Goal: Task Accomplishment & Management: Manage account settings

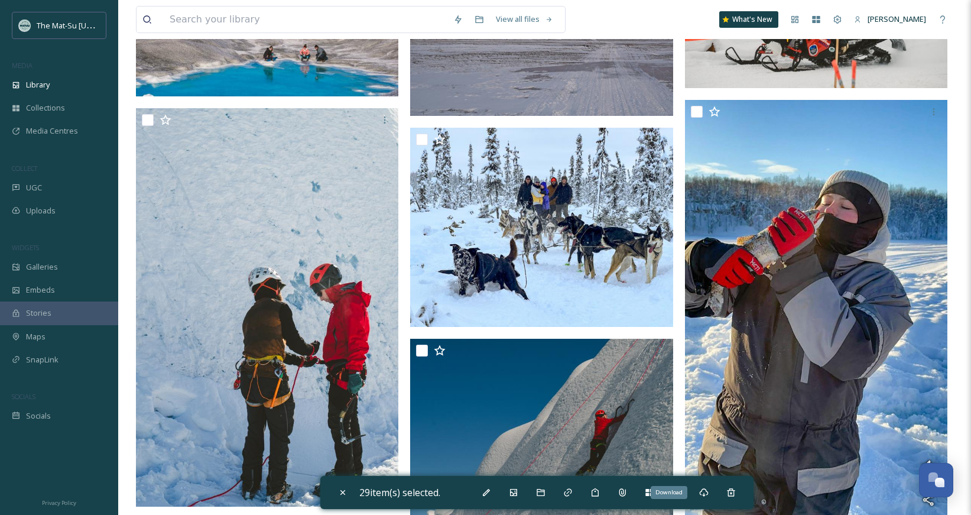
scroll to position [41400, 0]
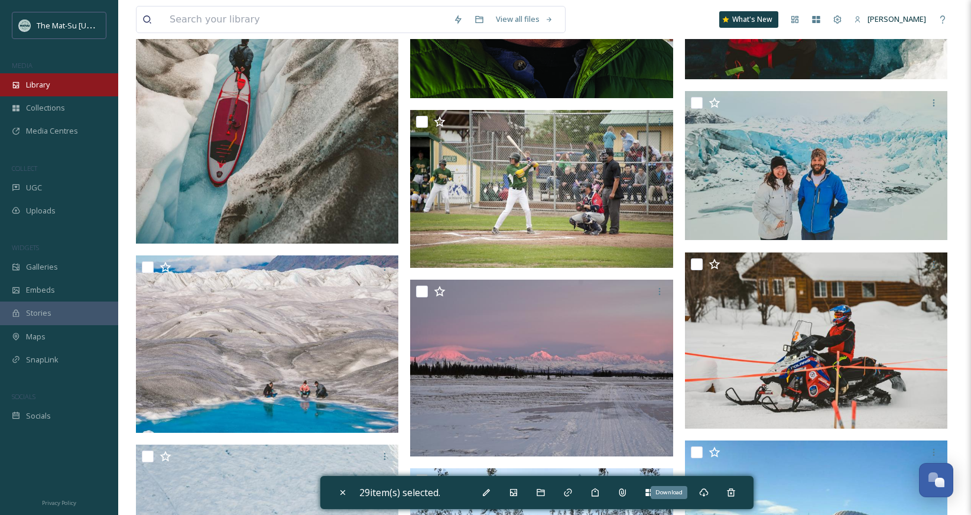
click at [48, 76] on div "Library" at bounding box center [59, 84] width 118 height 23
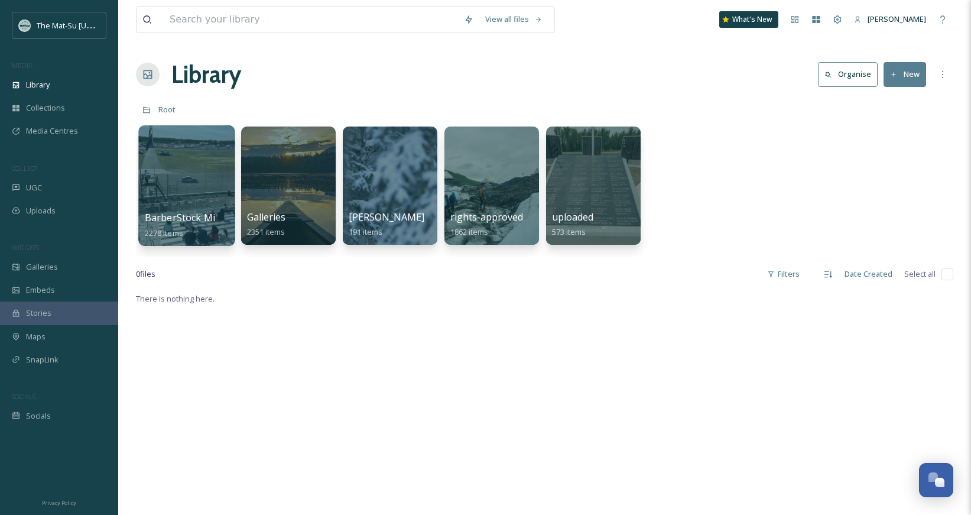
click at [181, 201] on div at bounding box center [186, 185] width 96 height 121
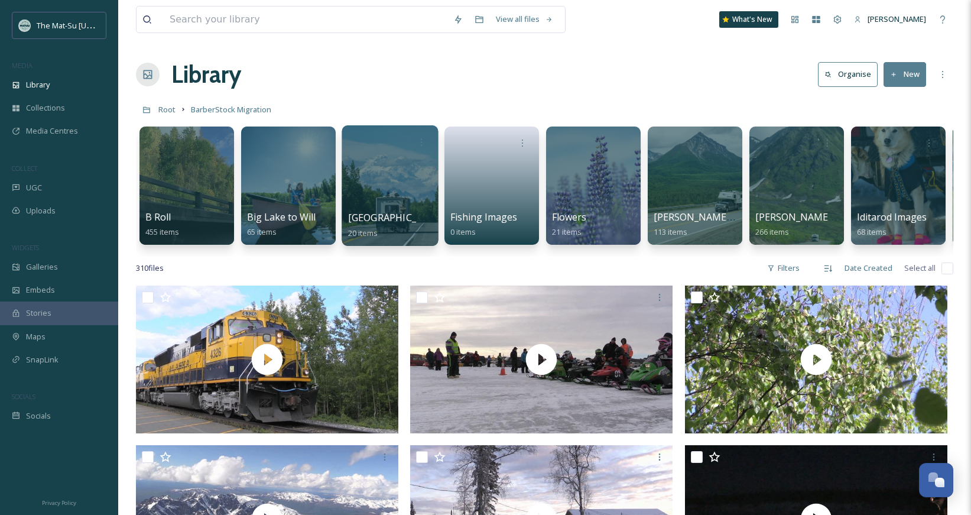
click at [389, 215] on span "[GEOGRAPHIC_DATA]" at bounding box center [396, 217] width 97 height 13
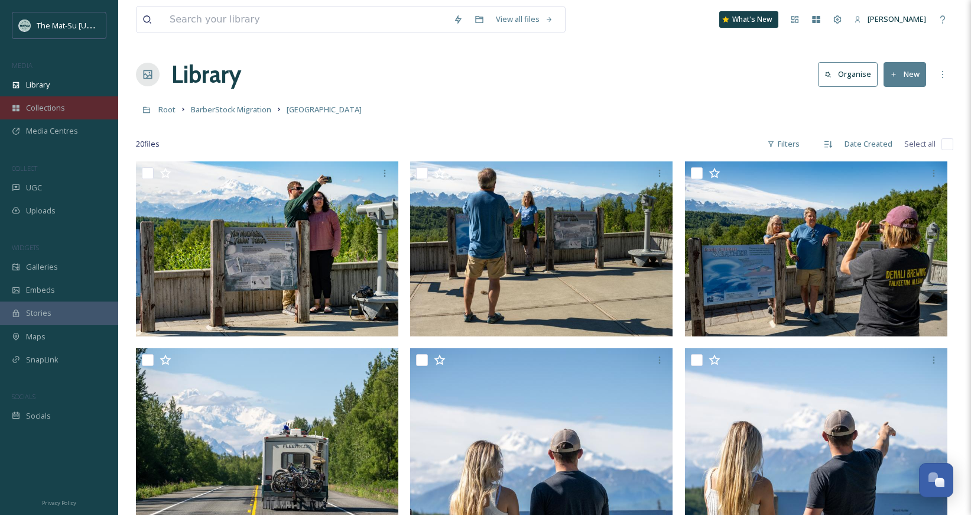
click at [45, 112] on span "Collections" at bounding box center [45, 107] width 39 height 11
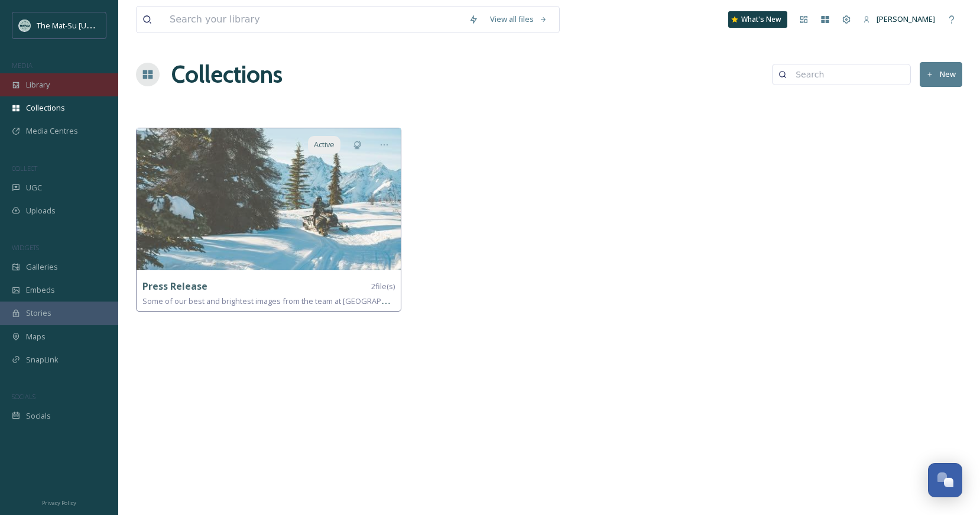
click at [50, 86] on div "Library" at bounding box center [59, 84] width 118 height 23
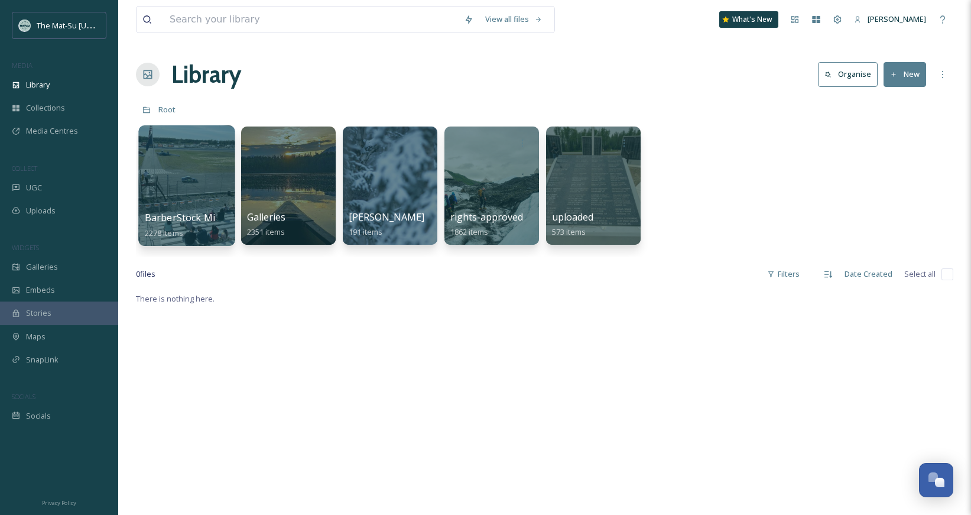
click at [193, 220] on span "BarberStock Migration" at bounding box center [197, 217] width 104 height 13
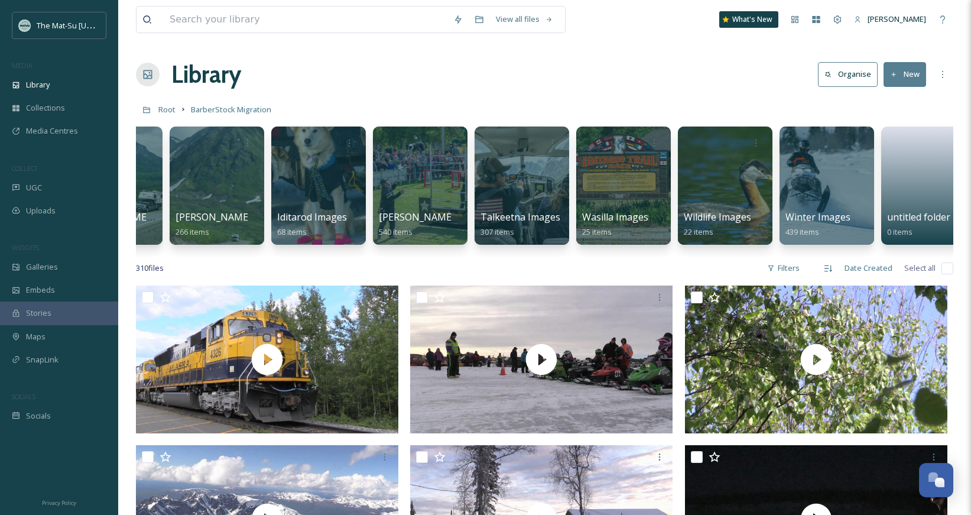
scroll to position [0, 606]
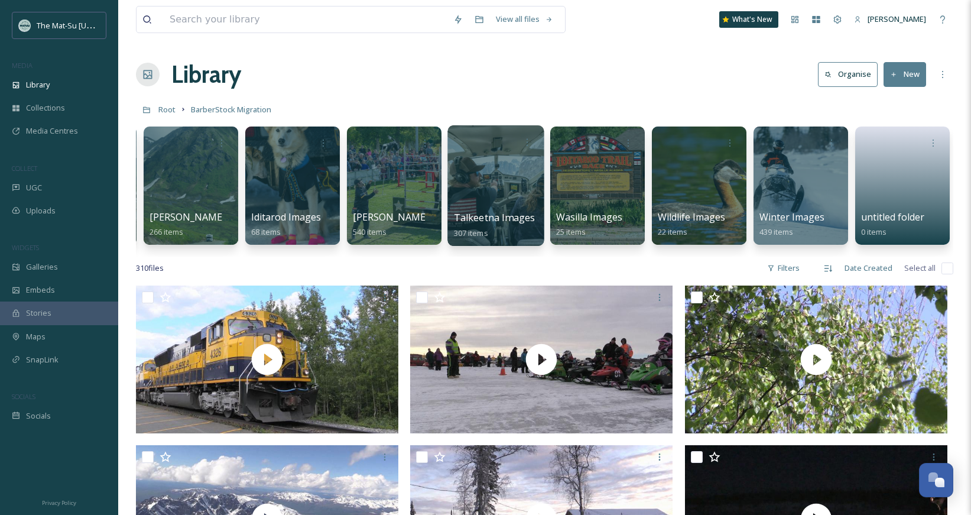
click at [479, 188] on div at bounding box center [495, 185] width 96 height 121
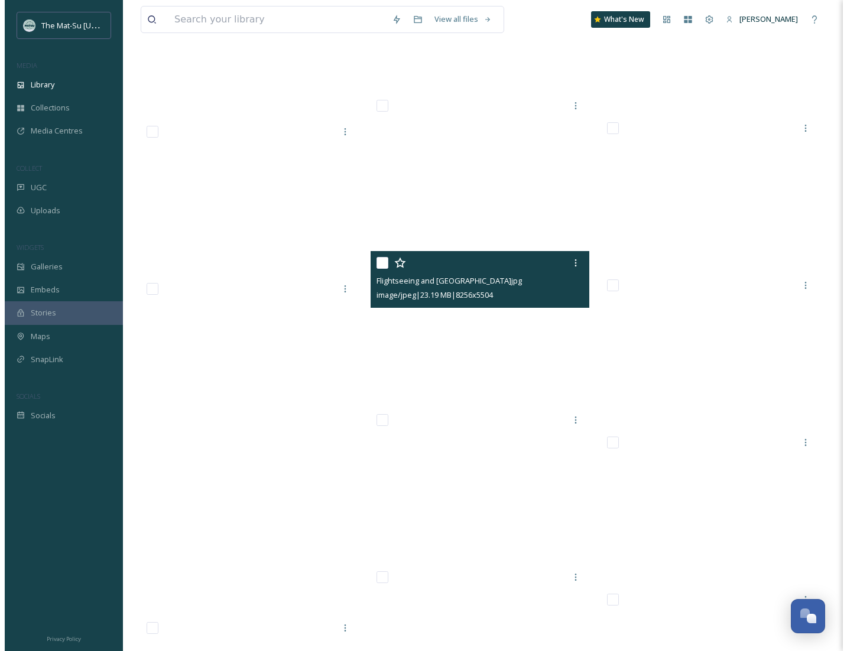
scroll to position [18821, 0]
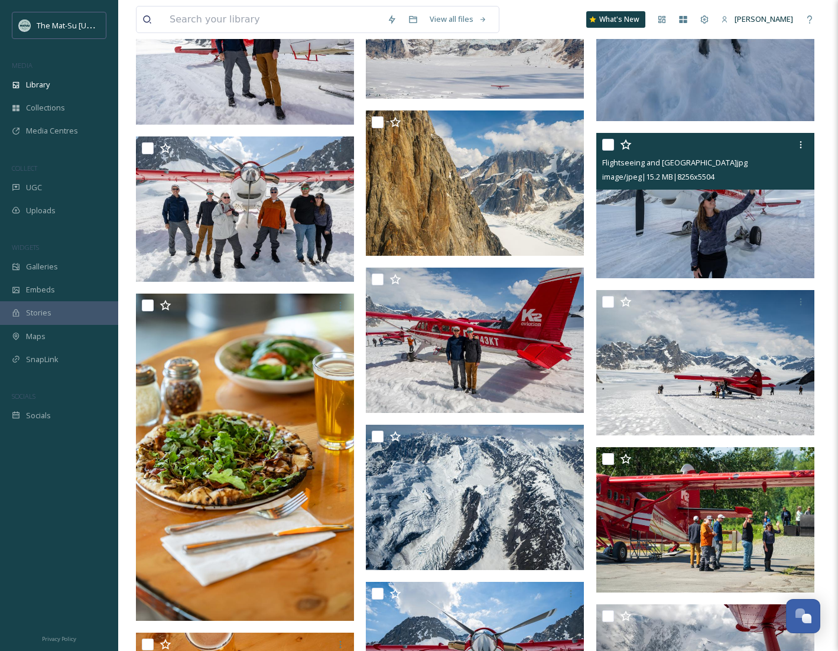
click at [714, 232] on img at bounding box center [705, 205] width 218 height 145
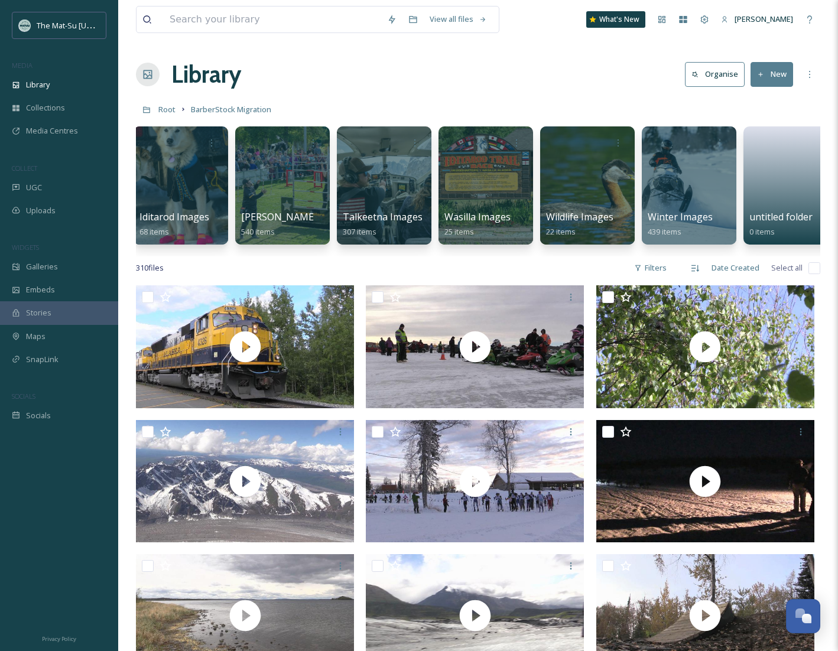
scroll to position [0, 739]
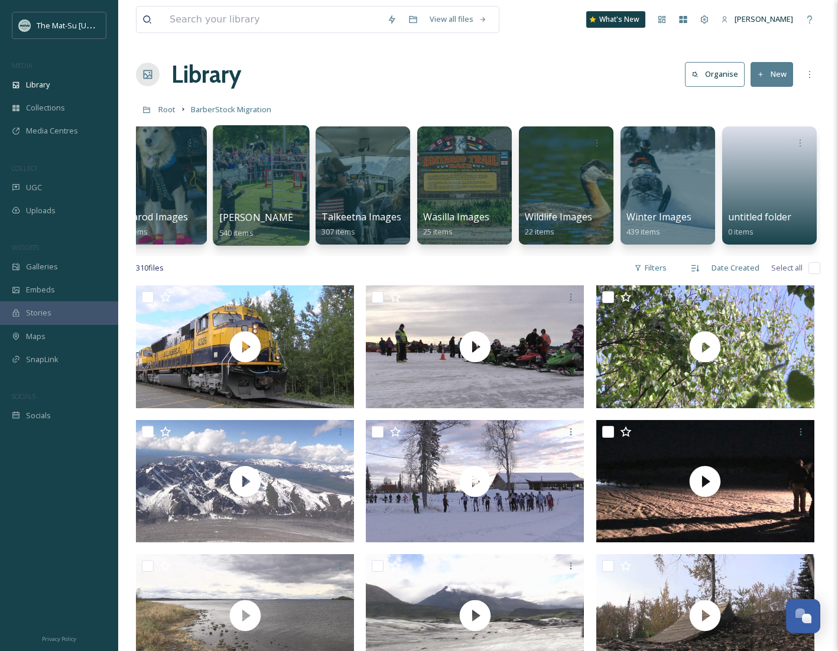
click at [263, 188] on div at bounding box center [261, 185] width 96 height 121
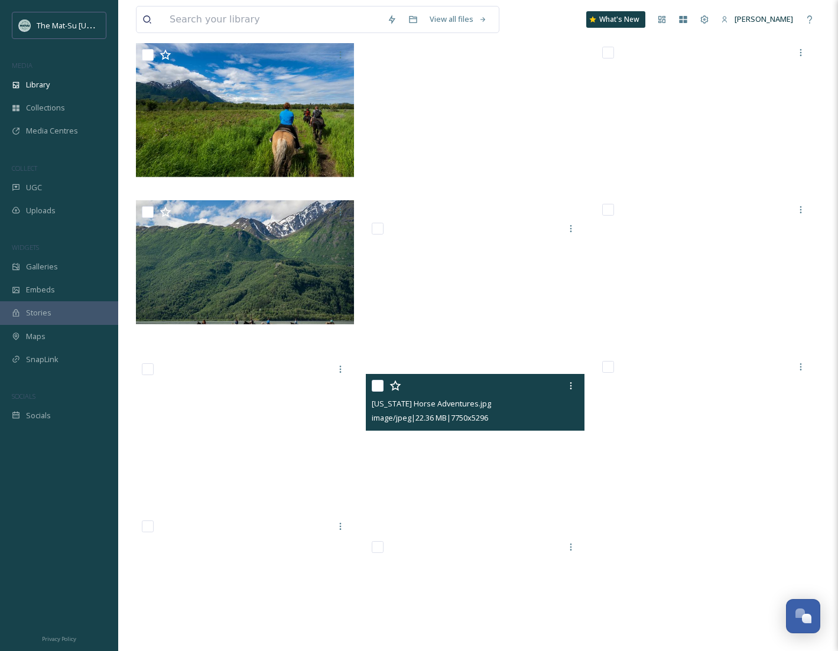
scroll to position [6889, 0]
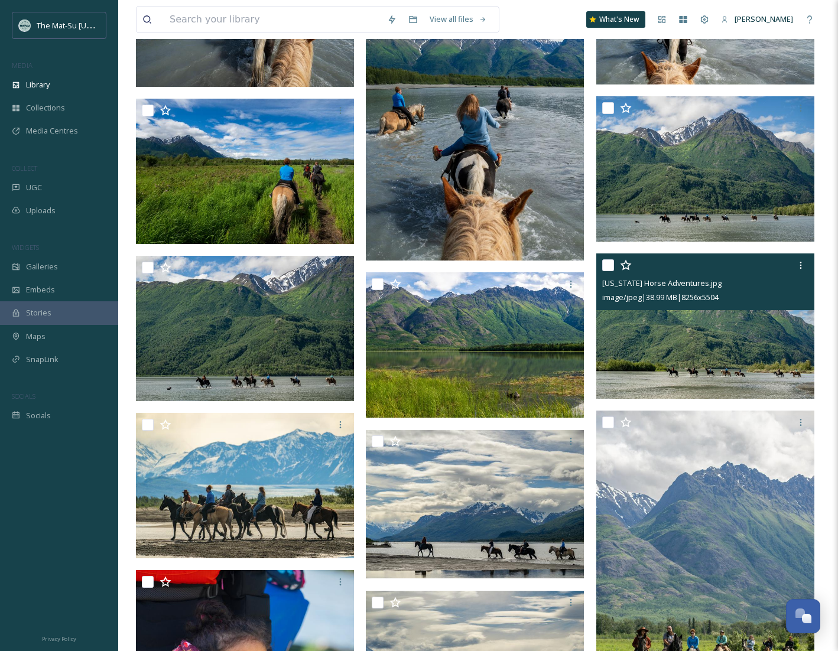
click at [607, 265] on input "checkbox" at bounding box center [608, 265] width 12 height 12
checkbox input "true"
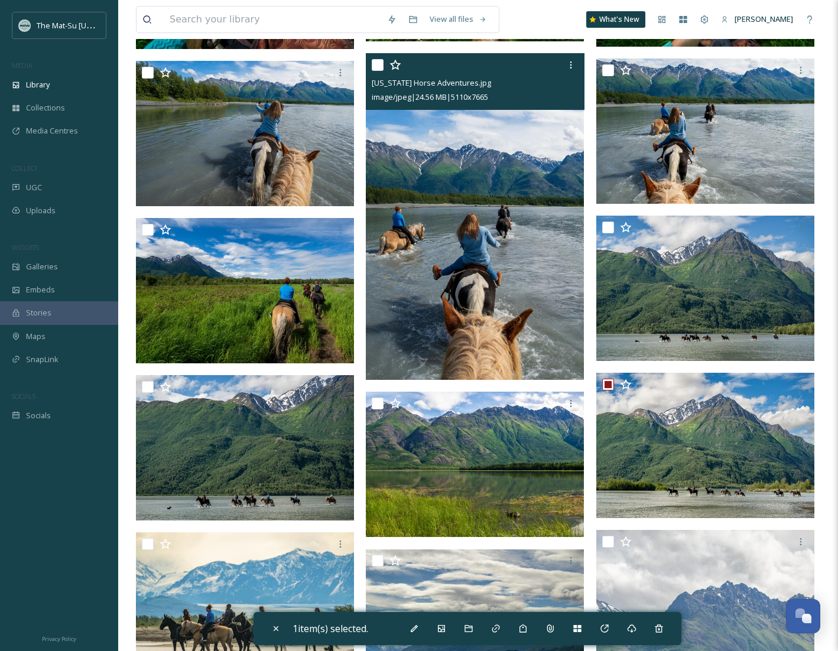
scroll to position [6776, 0]
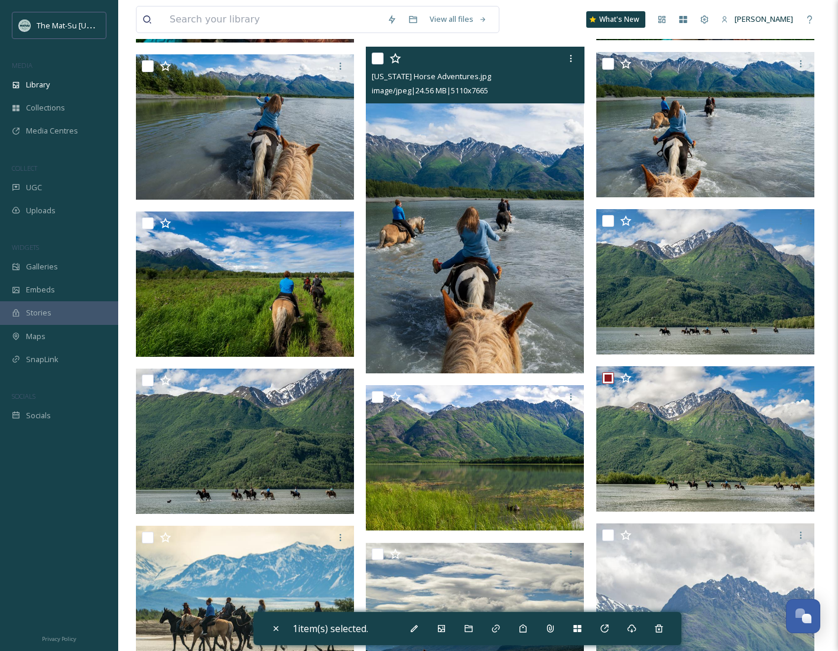
click at [379, 55] on input "checkbox" at bounding box center [378, 59] width 12 height 12
checkbox input "true"
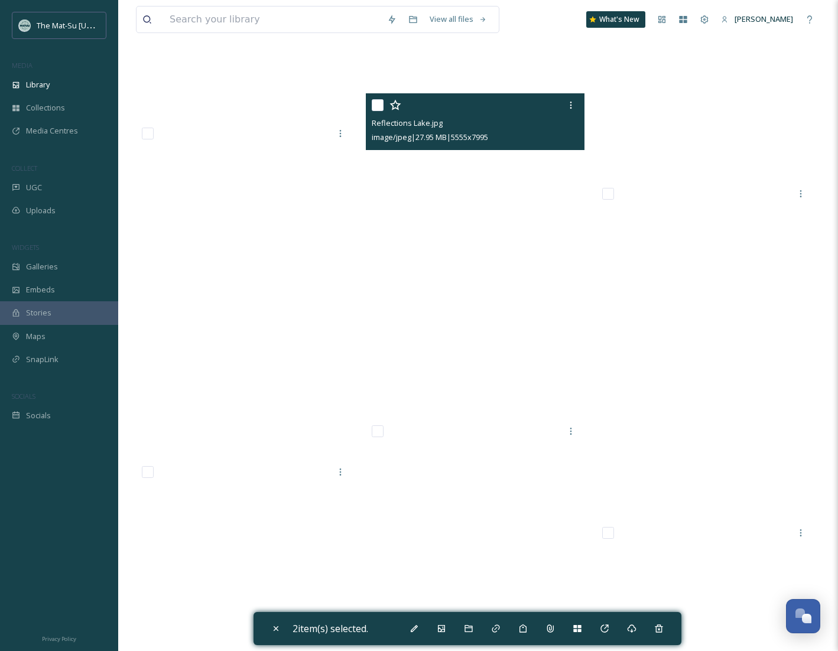
scroll to position [14664, 0]
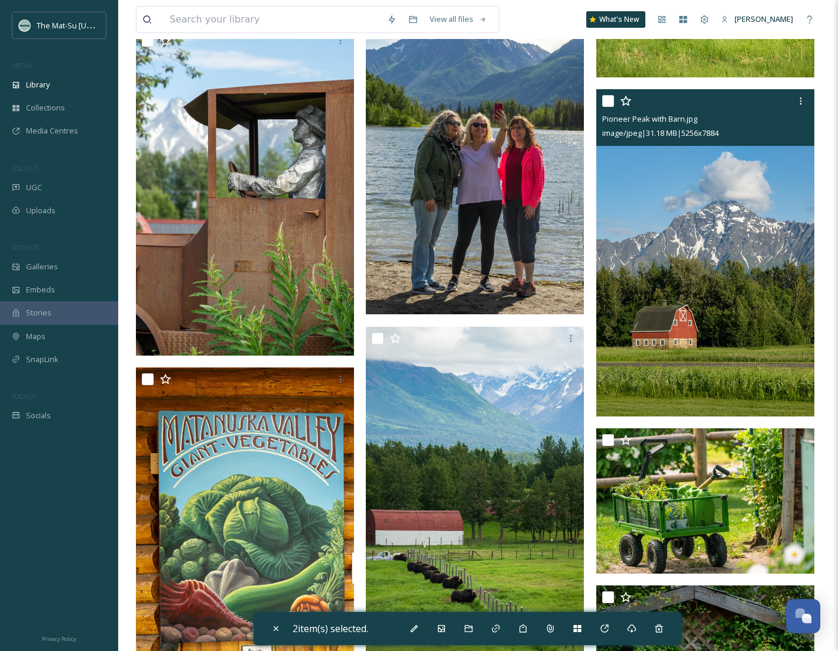
click at [607, 103] on input "checkbox" at bounding box center [608, 101] width 12 height 12
checkbox input "true"
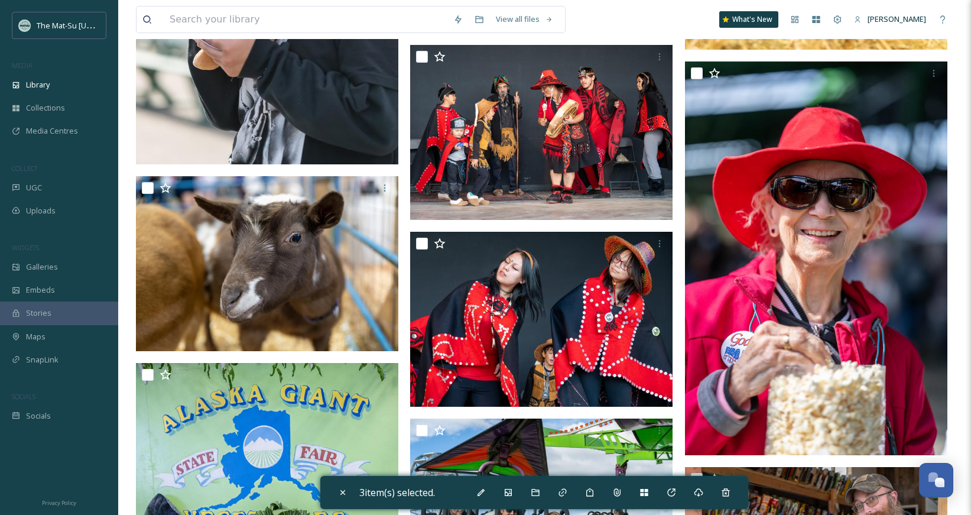
scroll to position [25599, 0]
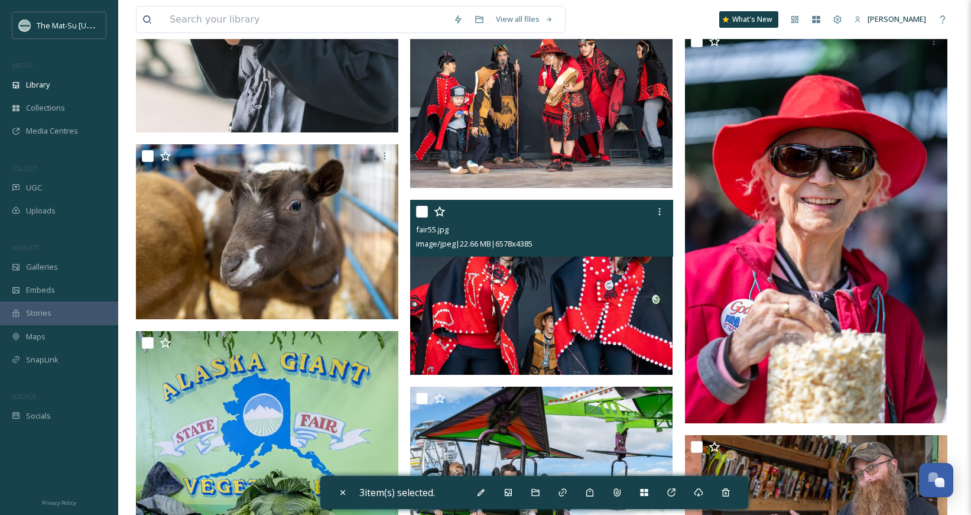
click at [419, 213] on input "checkbox" at bounding box center [422, 212] width 12 height 12
click at [420, 214] on input "checkbox" at bounding box center [422, 212] width 12 height 12
click at [425, 215] on input "checkbox" at bounding box center [422, 212] width 12 height 12
checkbox input "true"
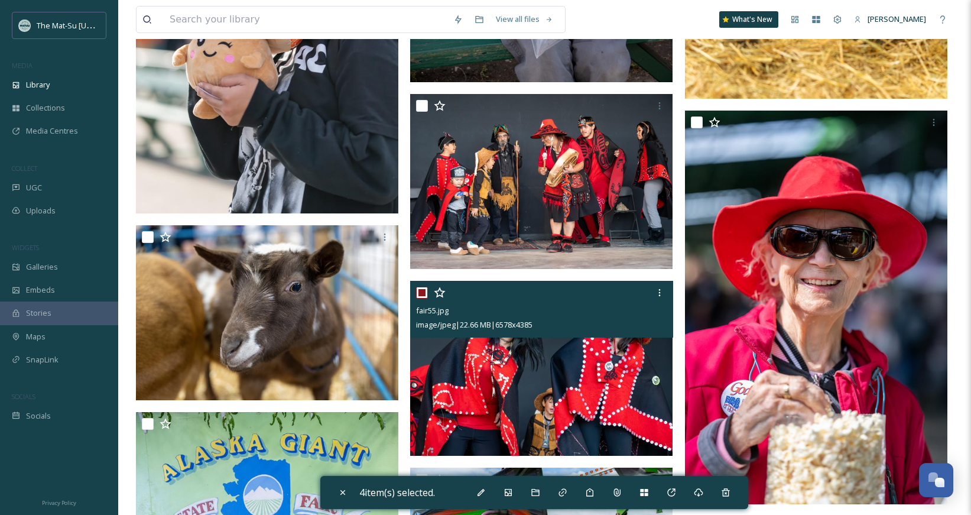
scroll to position [25449, 0]
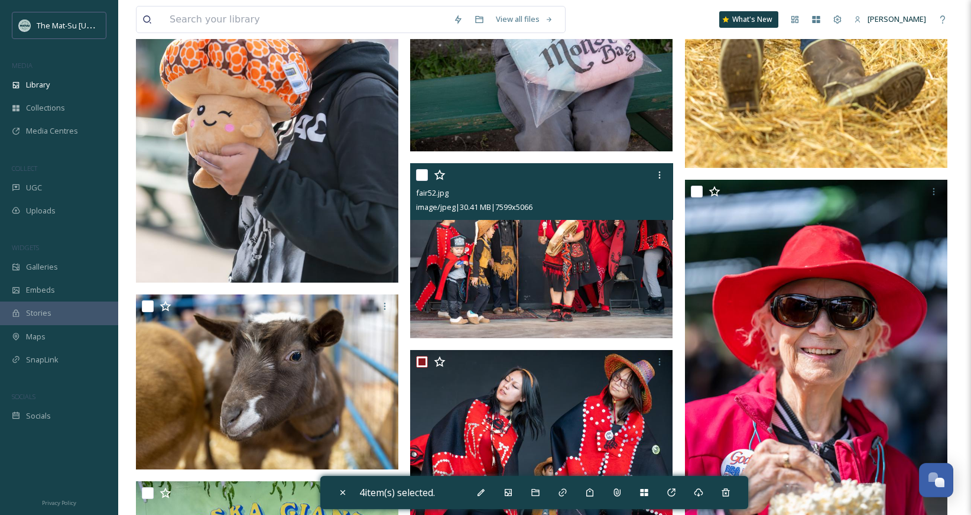
click at [421, 177] on input "checkbox" at bounding box center [422, 175] width 12 height 12
checkbox input "true"
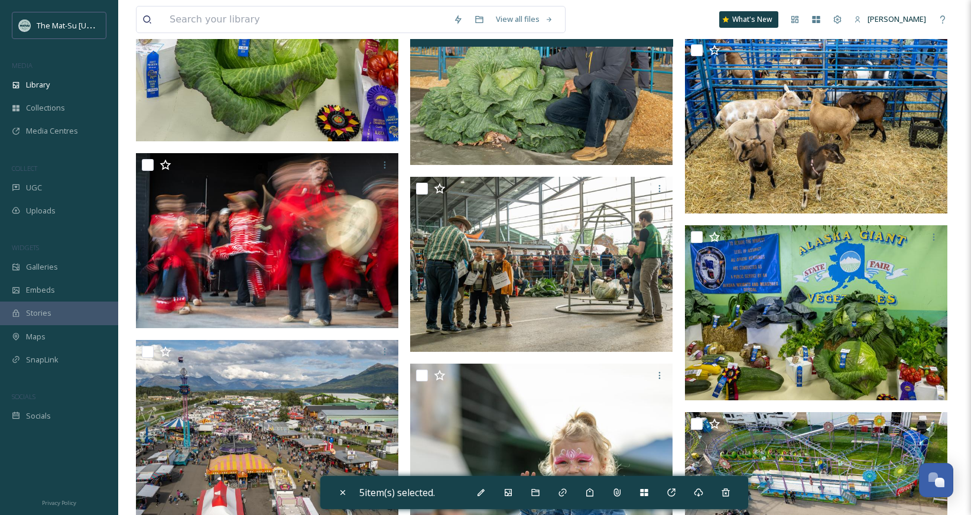
scroll to position [26237, 0]
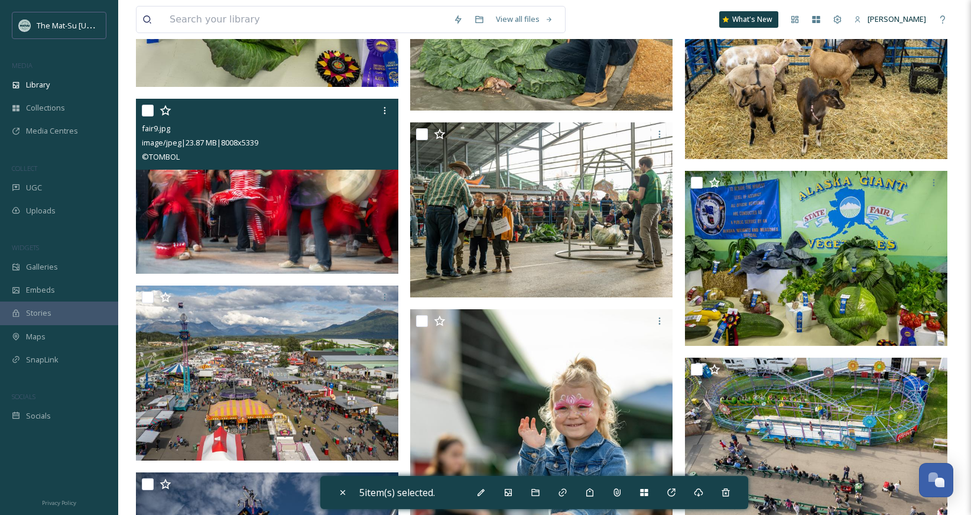
click at [152, 118] on div at bounding box center [268, 110] width 253 height 21
click at [146, 112] on input "checkbox" at bounding box center [148, 111] width 12 height 12
checkbox input "true"
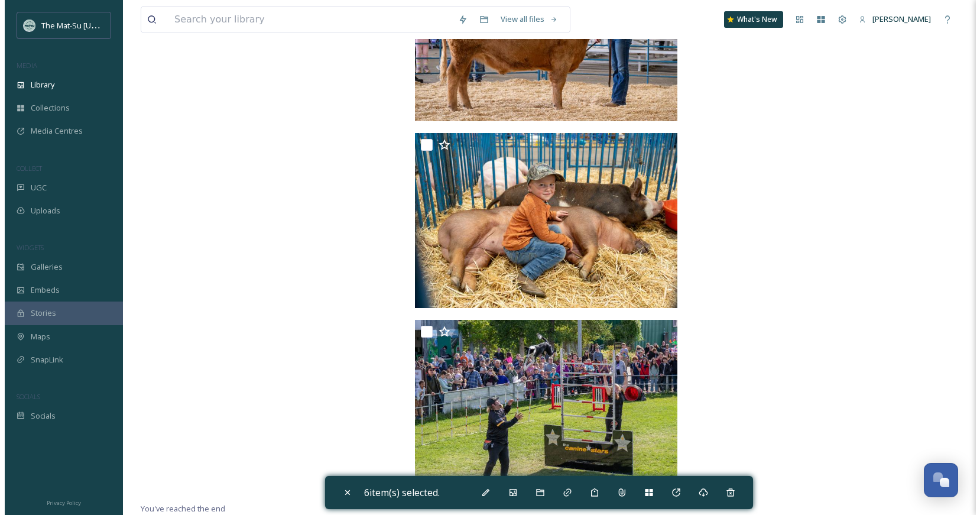
scroll to position [30493, 0]
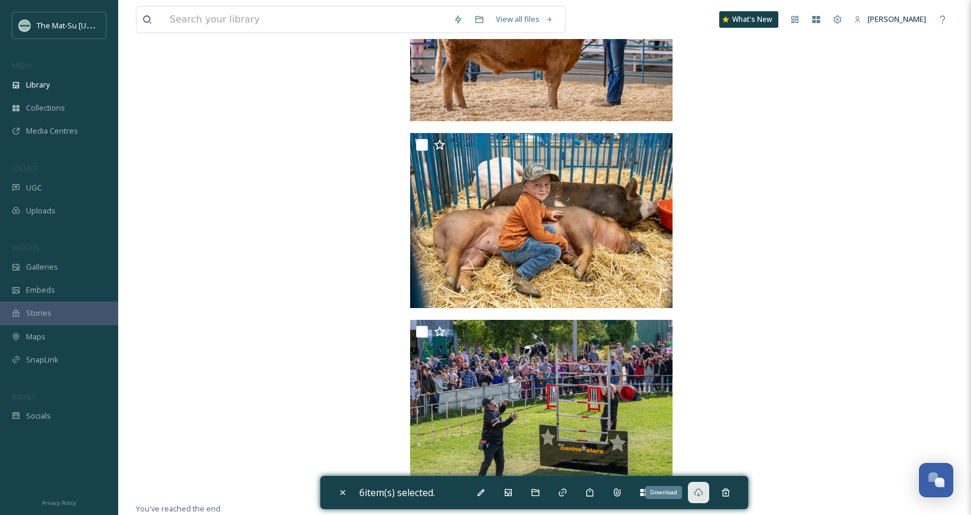
click at [700, 496] on icon at bounding box center [698, 491] width 9 height 9
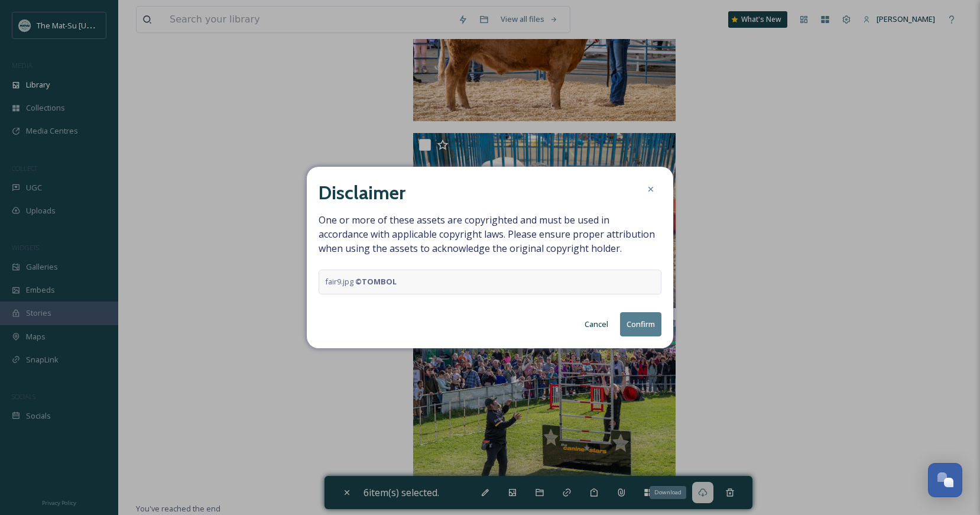
click at [633, 323] on button "Confirm" at bounding box center [640, 324] width 41 height 24
